Goal: Information Seeking & Learning: Find specific fact

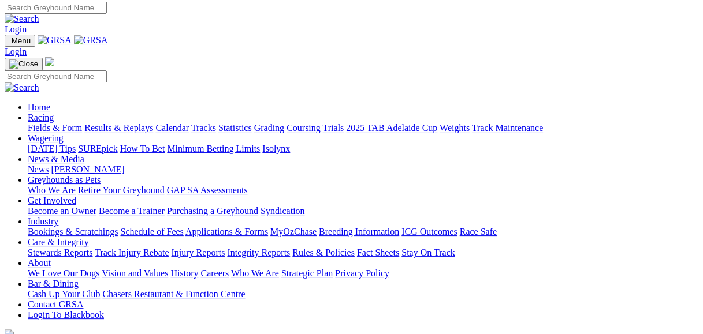
scroll to position [3, 28]
click at [107, 8] on input "Search" at bounding box center [56, 8] width 102 height 12
type input "photos"
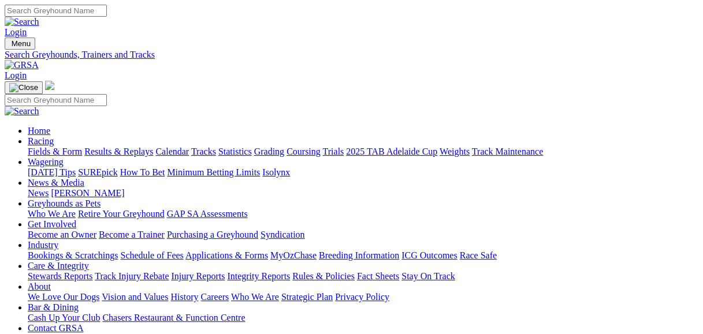
click at [284, 147] on link "Grading" at bounding box center [269, 152] width 30 height 10
